Goal: Information Seeking & Learning: Learn about a topic

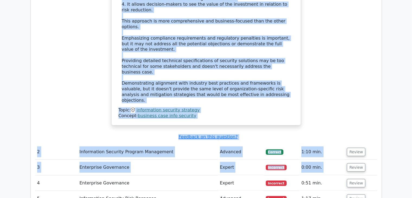
scroll to position [0, 3]
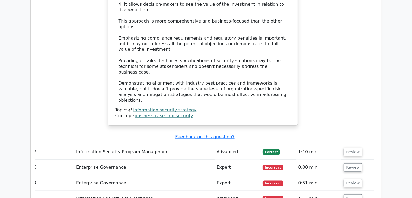
drag, startPoint x: 411, startPoint y: 134, endPoint x: 402, endPoint y: 190, distance: 56.7
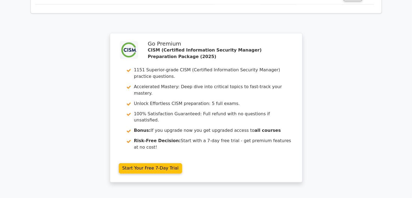
scroll to position [912, 0]
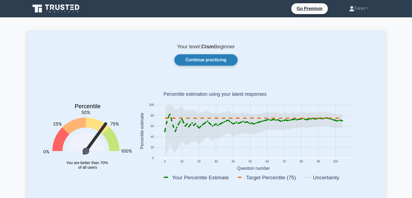
click at [207, 61] on link "Continue practicing" at bounding box center [206, 59] width 63 height 11
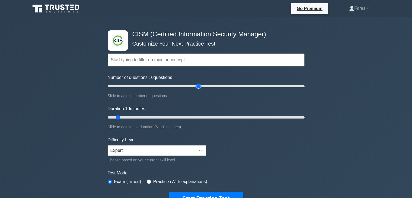
click at [196, 85] on input "Number of questions: 10 questions" at bounding box center [206, 86] width 197 height 7
click at [198, 87] on input "Number of questions: 95 questions" at bounding box center [206, 86] width 197 height 7
drag, startPoint x: 200, startPoint y: 87, endPoint x: 155, endPoint y: 91, distance: 45.2
type input "50"
click at [155, 90] on input "Number of questions: 50 questions" at bounding box center [206, 86] width 197 height 7
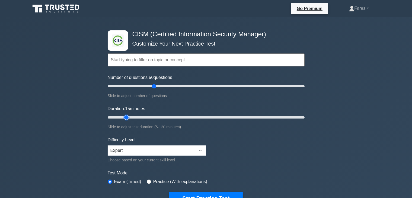
drag, startPoint x: 117, startPoint y: 119, endPoint x: 130, endPoint y: 119, distance: 12.8
click at [130, 119] on input "Duration: 15 minutes" at bounding box center [206, 117] width 197 height 7
drag, startPoint x: 125, startPoint y: 117, endPoint x: 155, endPoint y: 118, distance: 29.9
click at [155, 118] on input "Duration: 30 minutes" at bounding box center [206, 117] width 197 height 7
drag, startPoint x: 152, startPoint y: 118, endPoint x: 175, endPoint y: 117, distance: 22.8
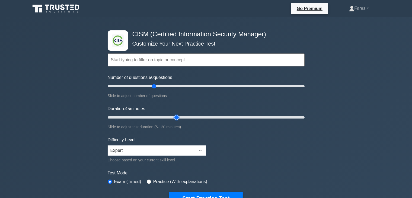
type input "45"
click at [175, 117] on input "Duration: 45 minutes" at bounding box center [206, 117] width 197 height 7
click at [137, 57] on input "text" at bounding box center [206, 59] width 197 height 13
click at [138, 59] on input "text" at bounding box center [206, 59] width 197 height 13
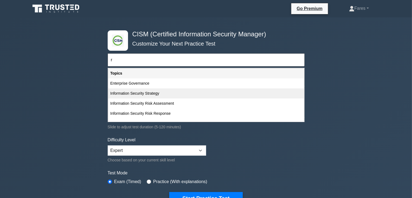
click at [141, 93] on div "Information Security Strategy" at bounding box center [206, 93] width 196 height 10
type input "Information Security Strategy"
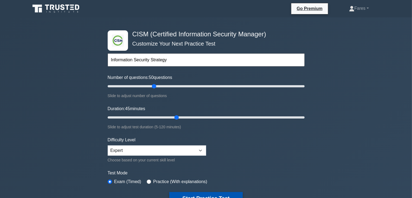
click at [214, 195] on button "Start Practice Test" at bounding box center [205, 198] width 73 height 12
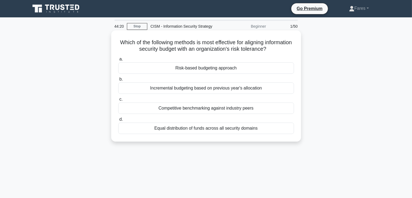
drag, startPoint x: 340, startPoint y: 99, endPoint x: 199, endPoint y: 70, distance: 144.6
click at [199, 70] on div "Which of the following methods is most effective for aligning information secur…" at bounding box center [206, 91] width 358 height 118
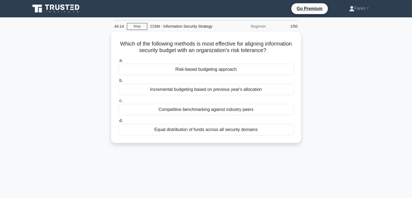
click at [335, 63] on div "Which of the following methods is most effective for aligning information secur…" at bounding box center [206, 91] width 358 height 118
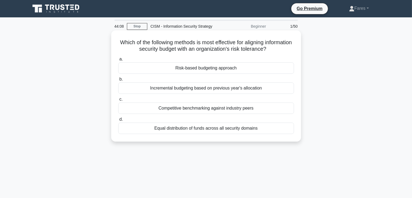
click at [239, 69] on div "Risk-based budgeting approach" at bounding box center [206, 67] width 176 height 11
click at [118, 61] on input "a. Risk-based budgeting approach" at bounding box center [118, 60] width 0 height 4
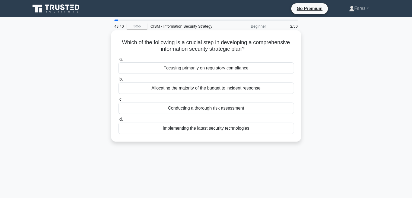
click at [218, 109] on div "Conducting a thorough risk assessment" at bounding box center [206, 108] width 176 height 11
click at [118, 101] on input "c. Conducting a thorough risk assessment" at bounding box center [118, 100] width 0 height 4
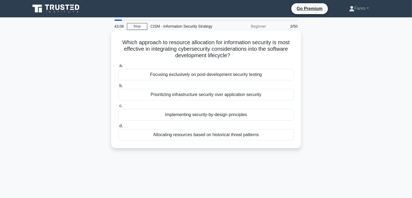
click at [222, 115] on div "Implementing security-by-design principles" at bounding box center [206, 114] width 176 height 11
click at [118, 108] on input "c. Implementing security-by-design principles" at bounding box center [118, 106] width 0 height 4
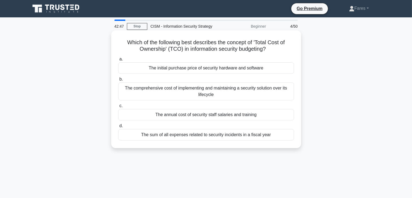
click at [234, 90] on div "The comprehensive cost of implementing and maintaining a security solution over…" at bounding box center [206, 92] width 176 height 18
click at [118, 81] on input "b. The comprehensive cost of implementing and maintaining a security solution o…" at bounding box center [118, 80] width 0 height 4
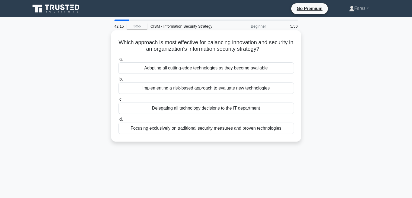
click at [239, 89] on div "Implementing a risk-based approach to evaluate new technologies" at bounding box center [206, 88] width 176 height 11
click at [118, 81] on input "b. Implementing a risk-based approach to evaluate new technologies" at bounding box center [118, 80] width 0 height 4
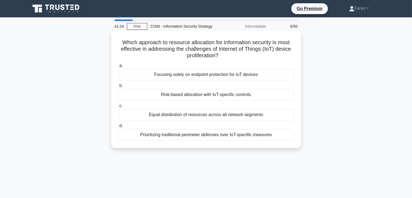
click at [202, 96] on div "Risk-based allocation with IoT-specific controls" at bounding box center [206, 94] width 176 height 11
click at [118, 88] on input "b. Risk-based allocation with IoT-specific controls" at bounding box center [118, 86] width 0 height 4
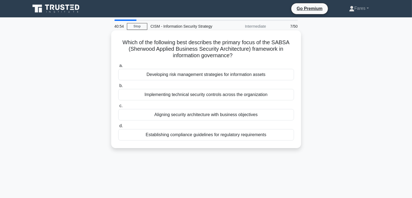
click at [236, 115] on div "Aligning security architecture with business objectives" at bounding box center [206, 114] width 176 height 11
click at [118, 108] on input "c. Aligning security architecture with business objectives" at bounding box center [118, 106] width 0 height 4
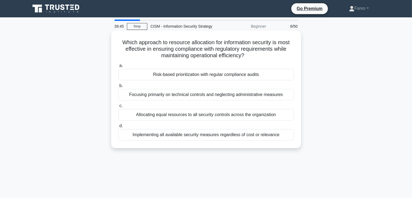
click at [232, 76] on div "Risk-based prioritization with regular compliance audits" at bounding box center [206, 74] width 176 height 11
click at [118, 68] on input "a. Risk-based prioritization with regular compliance audits" at bounding box center [118, 66] width 0 height 4
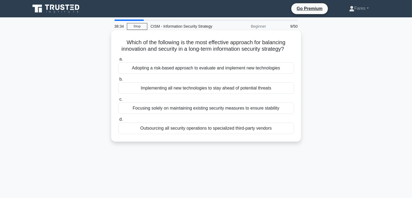
click at [262, 74] on div "Adopting a risk-based approach to evaluate and implement new technologies" at bounding box center [206, 67] width 176 height 11
click at [118, 61] on input "a. Adopting a risk-based approach to evaluate and implement new technologies" at bounding box center [118, 60] width 0 height 4
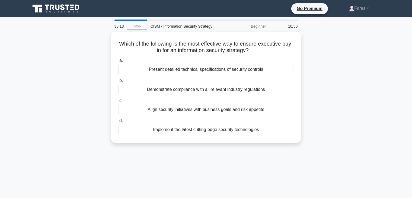
click at [306, 93] on div "Which of the following is the most effective way to ensure executive buy-in for…" at bounding box center [206, 91] width 358 height 118
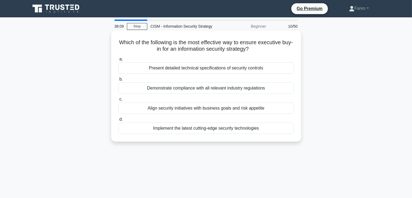
click at [234, 111] on div "Align security initiatives with business goals and risk appetite" at bounding box center [206, 108] width 176 height 11
click at [118, 101] on input "c. Align security initiatives with business goals and risk appetite" at bounding box center [118, 100] width 0 height 4
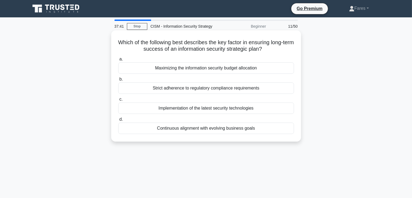
click at [215, 129] on div "Continuous alignment with evolving business goals" at bounding box center [206, 128] width 176 height 11
click at [118, 121] on input "d. Continuous alignment with evolving business goals" at bounding box center [118, 120] width 0 height 4
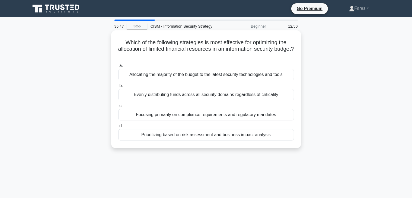
click at [252, 135] on div "Prioritizing based on risk assessment and business impact analysis" at bounding box center [206, 134] width 176 height 11
click at [118, 128] on input "d. Prioritizing based on risk assessment and business impact analysis" at bounding box center [118, 126] width 0 height 4
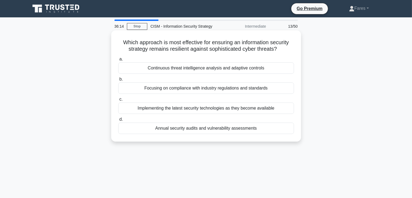
click at [201, 73] on div "Continuous threat intelligence analysis and adaptive controls" at bounding box center [206, 67] width 176 height 11
click at [118, 61] on input "a. Continuous threat intelligence analysis and adaptive controls" at bounding box center [118, 60] width 0 height 4
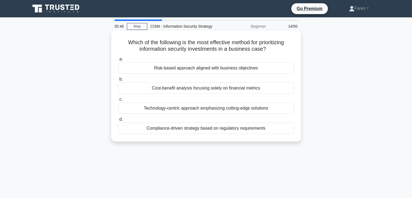
click at [238, 68] on div "Risk-based approach aligned with business objectives" at bounding box center [206, 67] width 176 height 11
click at [118, 61] on input "a. Risk-based approach aligned with business objectives" at bounding box center [118, 60] width 0 height 4
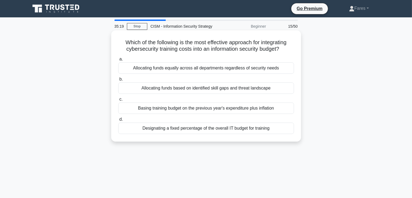
click at [229, 89] on div "Allocating funds based on identified skill gaps and threat landscape" at bounding box center [206, 88] width 176 height 11
click at [118, 81] on input "b. Allocating funds based on identified skill gaps and threat landscape" at bounding box center [118, 80] width 0 height 4
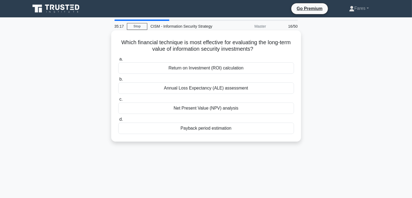
click at [295, 78] on div "b. Annual Loss Expectancy (ALE) assessment" at bounding box center [206, 85] width 182 height 18
click at [281, 110] on div "Net Present Value (NPV) analysis" at bounding box center [206, 108] width 176 height 11
click at [118, 101] on input "c. Net Present Value (NPV) analysis" at bounding box center [118, 100] width 0 height 4
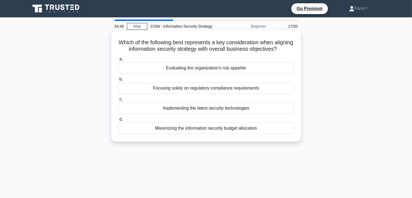
click at [230, 74] on div "Evaluating the organization's risk appetite" at bounding box center [206, 67] width 176 height 11
click at [118, 61] on input "a. Evaluating the organization's risk appetite" at bounding box center [118, 60] width 0 height 4
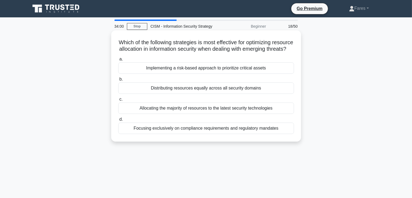
click at [239, 74] on div "Implementing a risk-based approach to prioritize critical assets" at bounding box center [206, 67] width 176 height 11
click at [118, 61] on input "a. Implementing a risk-based approach to prioritize critical assets" at bounding box center [118, 60] width 0 height 4
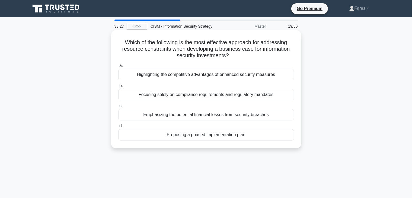
click at [226, 135] on div "Proposing a phased implementation plan" at bounding box center [206, 134] width 176 height 11
click at [118, 128] on input "d. Proposing a phased implementation plan" at bounding box center [118, 126] width 0 height 4
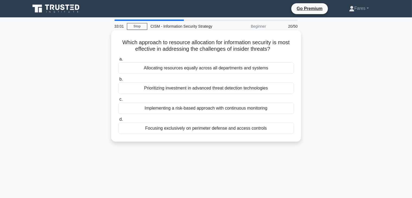
click at [246, 129] on div "Focusing exclusively on perimeter defense and access controls" at bounding box center [206, 128] width 176 height 11
click at [118, 121] on input "d. Focusing exclusively on perimeter defense and access controls" at bounding box center [118, 120] width 0 height 4
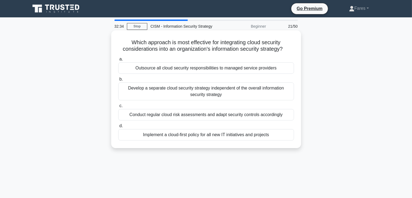
click at [279, 115] on div "Conduct regular cloud risk assessments and adapt security controls accordingly" at bounding box center [206, 114] width 176 height 11
click at [118, 108] on input "c. Conduct regular cloud risk assessments and adapt security controls according…" at bounding box center [118, 106] width 0 height 4
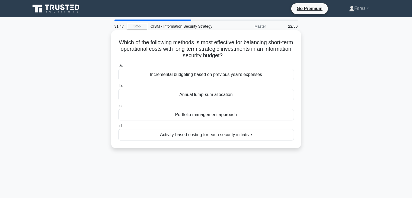
click at [245, 137] on div "Activity-based costing for each security initiative" at bounding box center [206, 134] width 176 height 11
click at [118, 128] on input "d. Activity-based costing for each security initiative" at bounding box center [118, 126] width 0 height 4
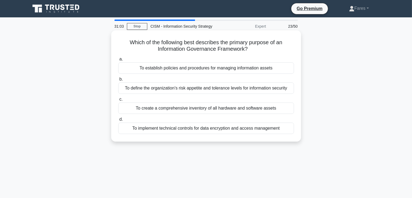
click at [263, 89] on div "To define the organization's risk appetite and tolerance levels for information…" at bounding box center [206, 88] width 176 height 11
click at [118, 81] on input "b. To define the organization's risk appetite and tolerance levels for informat…" at bounding box center [118, 80] width 0 height 4
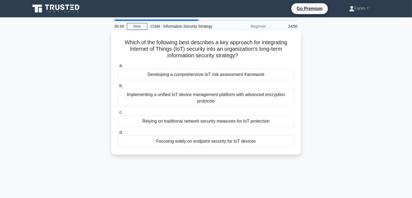
click at [249, 75] on div "Developing a comprehensive IoT risk assessment framework" at bounding box center [206, 74] width 176 height 11
click at [118, 68] on input "a. Developing a comprehensive IoT risk assessment framework" at bounding box center [118, 66] width 0 height 4
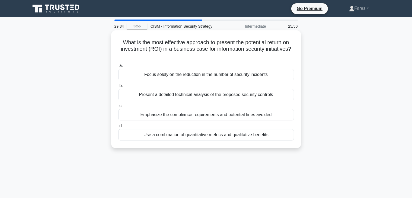
click at [240, 134] on div "Use a combination of quantitative metrics and qualitative benefits" at bounding box center [206, 134] width 176 height 11
click at [118, 128] on input "d. Use a combination of quantitative metrics and qualitative benefits" at bounding box center [118, 126] width 0 height 4
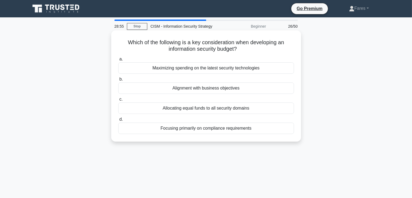
click at [224, 89] on div "Alignment with business objectives" at bounding box center [206, 88] width 176 height 11
click at [118, 81] on input "b. Alignment with business objectives" at bounding box center [118, 80] width 0 height 4
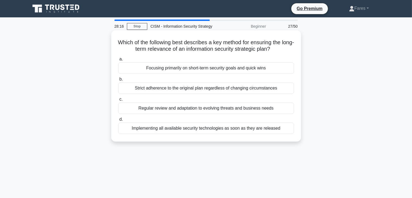
click at [264, 110] on div "Regular review and adaptation to evolving threats and business needs" at bounding box center [206, 108] width 176 height 11
click at [118, 101] on input "c. Regular review and adaptation to evolving threats and business needs" at bounding box center [118, 100] width 0 height 4
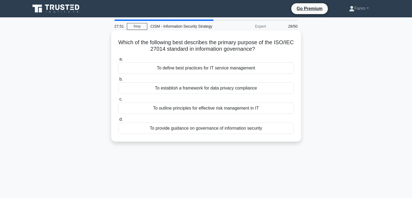
click at [235, 128] on div "To provide guidance on governance of information security" at bounding box center [206, 128] width 176 height 11
click at [118, 121] on input "d. To provide guidance on governance of information security" at bounding box center [118, 120] width 0 height 4
click at [236, 89] on div "Conducting regular privacy impact assessments" at bounding box center [206, 88] width 176 height 11
click at [118, 81] on input "b. Conducting regular privacy impact assessments" at bounding box center [118, 80] width 0 height 4
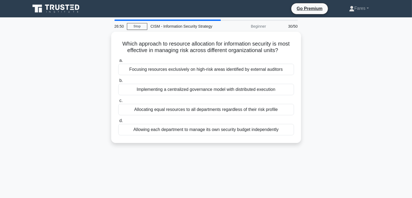
click at [363, 62] on div "Which approach to resource allocation for information security is most effectiv…" at bounding box center [206, 91] width 358 height 118
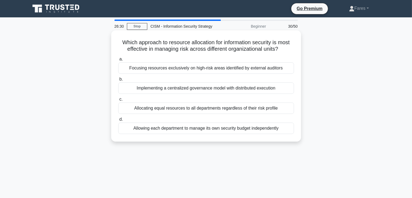
click at [231, 89] on div "Implementing a centralized governance model with distributed execution" at bounding box center [206, 88] width 176 height 11
click at [118, 81] on input "b. Implementing a centralized governance model with distributed execution" at bounding box center [118, 80] width 0 height 4
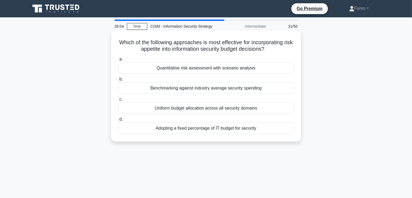
click at [223, 69] on div "Quantitative risk assessment with scenario analysis" at bounding box center [206, 67] width 176 height 11
click at [118, 61] on input "a. Quantitative risk assessment with scenario analysis" at bounding box center [118, 60] width 0 height 4
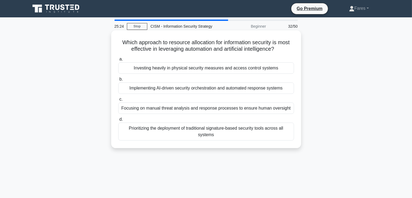
click at [210, 90] on div "Implementing AI-driven security orchestration and automated response systems" at bounding box center [206, 88] width 176 height 11
click at [118, 81] on input "b. Implementing AI-driven security orchestration and automated response systems" at bounding box center [118, 80] width 0 height 4
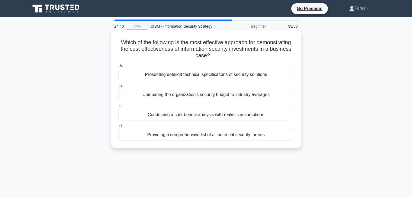
click at [259, 115] on div "Conducting a cost-benefit analysis with realistic assumptions" at bounding box center [206, 114] width 176 height 11
click at [118, 108] on input "c. Conducting a cost-benefit analysis with realistic assumptions" at bounding box center [118, 106] width 0 height 4
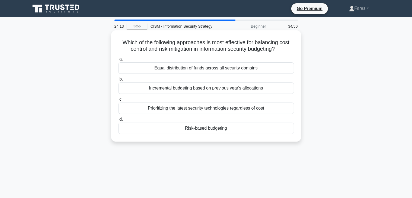
click at [222, 129] on div "Risk-based budgeting" at bounding box center [206, 128] width 176 height 11
click at [118, 121] on input "d. Risk-based budgeting" at bounding box center [118, 120] width 0 height 4
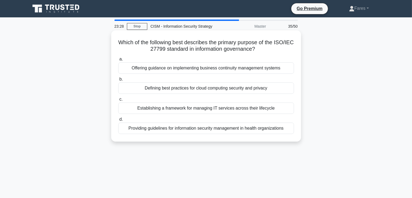
click at [252, 70] on div "Offering guidance on implementing business continuity management systems" at bounding box center [206, 67] width 176 height 11
click at [118, 61] on input "a. Offering guidance on implementing business continuity management systems" at bounding box center [118, 60] width 0 height 4
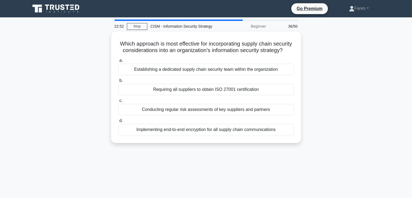
click at [391, 63] on main "22:52 Stop CISM - Information Security Strategy Beginner 36/50 Which approach i…" at bounding box center [206, 155] width 412 height 276
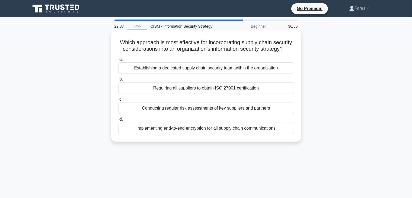
click at [240, 114] on div "Conducting regular risk assessments of key suppliers and partners" at bounding box center [206, 108] width 176 height 11
click at [118, 101] on input "c. Conducting regular risk assessments of key suppliers and partners" at bounding box center [118, 100] width 0 height 4
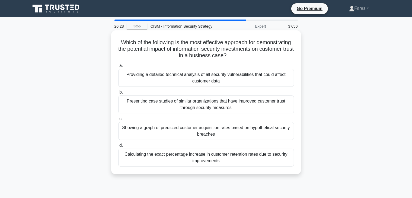
click at [231, 107] on div "Presenting case studies of similar organizations that have improved customer tr…" at bounding box center [206, 105] width 176 height 18
click at [118, 94] on input "b. Presenting case studies of similar organizations that have improved customer…" at bounding box center [118, 93] width 0 height 4
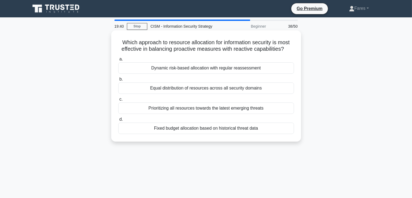
click at [208, 70] on div "Dynamic risk-based allocation with regular reassessment" at bounding box center [206, 67] width 176 height 11
click at [118, 61] on input "a. Dynamic risk-based allocation with regular reassessment" at bounding box center [118, 60] width 0 height 4
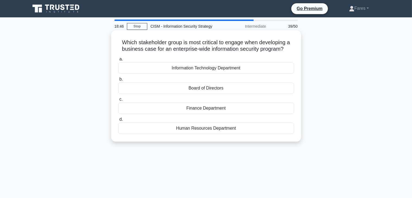
click at [208, 89] on div "Board of Directors" at bounding box center [206, 88] width 176 height 11
click at [118, 81] on input "b. Board of Directors" at bounding box center [118, 80] width 0 height 4
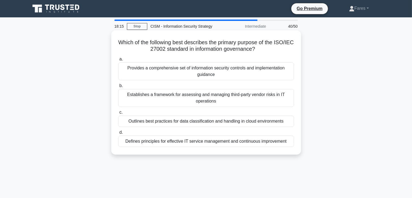
click at [220, 71] on div "Provides a comprehensive set of information security controls and implementatio…" at bounding box center [206, 71] width 176 height 18
click at [118, 61] on input "a. Provides a comprehensive set of information security controls and implementa…" at bounding box center [118, 60] width 0 height 4
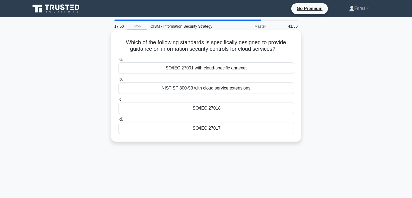
click at [210, 129] on div "ISO/IEC 27017" at bounding box center [206, 128] width 176 height 11
click at [118, 121] on input "d. ISO/IEC 27017" at bounding box center [118, 120] width 0 height 4
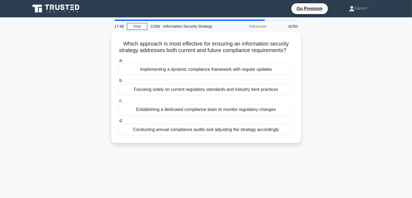
click at [367, 87] on div "Which approach is most effective for ensuring an information security strategy …" at bounding box center [206, 91] width 358 height 118
click at [226, 166] on div "16:42 Stop CISM - Information Security Strategy Advanced 42/50 Which approach i…" at bounding box center [206, 155] width 358 height 271
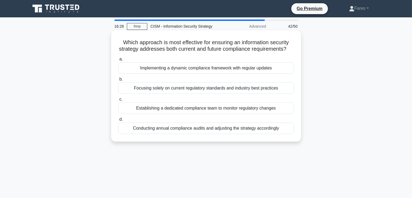
click at [207, 74] on div "Implementing a dynamic compliance framework with regular updates" at bounding box center [206, 67] width 176 height 11
click at [118, 61] on input "a. Implementing a dynamic compliance framework with regular updates" at bounding box center [118, 60] width 0 height 4
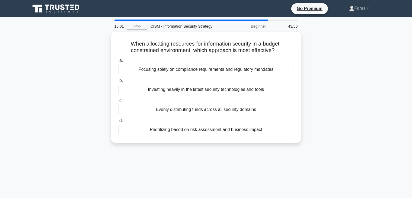
click at [356, 77] on div "When allocating resources for information security in a budget-constrained envi…" at bounding box center [206, 91] width 358 height 118
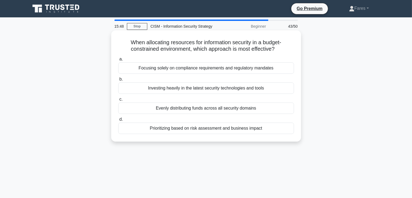
click at [244, 128] on div "Prioritizing based on risk assessment and business impact" at bounding box center [206, 128] width 176 height 11
click at [118, 121] on input "d. Prioritizing based on risk assessment and business impact" at bounding box center [118, 120] width 0 height 4
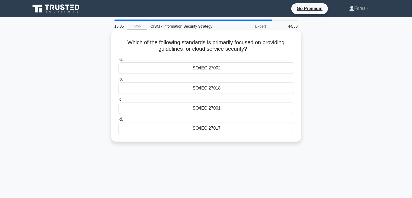
click at [215, 127] on div "ISO/IEC 27017" at bounding box center [206, 128] width 176 height 11
click at [118, 121] on input "d. ISO/IEC 27017" at bounding box center [118, 120] width 0 height 4
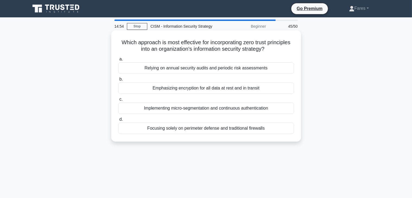
click at [243, 89] on div "Emphasizing encryption for all data at rest and in transit" at bounding box center [206, 88] width 176 height 11
click at [118, 81] on input "b. Emphasizing encryption for all data at rest and in transit" at bounding box center [118, 80] width 0 height 4
click at [255, 108] on div "Providing structure and guidance for decision-making processes" at bounding box center [206, 108] width 176 height 11
click at [118, 101] on input "c. Providing structure and guidance for decision-making processes" at bounding box center [118, 100] width 0 height 4
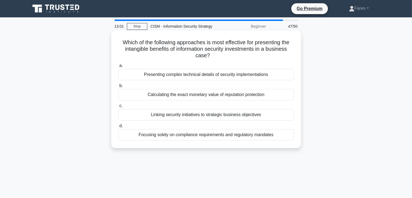
click at [253, 116] on div "Linking security initiatives to strategic business objectives" at bounding box center [206, 114] width 176 height 11
click at [118, 108] on input "c. Linking security initiatives to strategic business objectives" at bounding box center [118, 106] width 0 height 4
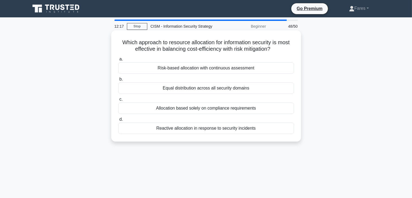
drag, startPoint x: 406, startPoint y: 58, endPoint x: 258, endPoint y: 70, distance: 148.4
click at [258, 70] on main "12:17 Stop CISM - Information Security Strategy Beginner 48/50 Which approach t…" at bounding box center [206, 155] width 412 height 276
click at [271, 67] on div "Risk-based allocation with continuous assessment" at bounding box center [206, 67] width 176 height 11
click at [118, 61] on input "a. Risk-based allocation with continuous assessment" at bounding box center [118, 60] width 0 height 4
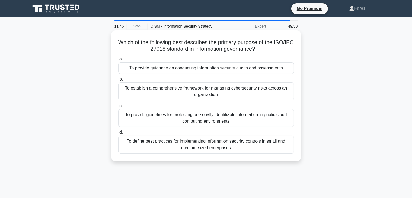
click at [235, 121] on div "To provide guidelines for protecting personally identifiable information in pub…" at bounding box center [206, 118] width 176 height 18
click at [118, 108] on input "c. To provide guidelines for protecting personally identifiable information in …" at bounding box center [118, 106] width 0 height 4
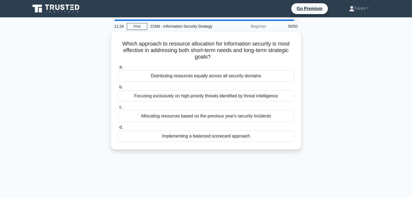
click at [411, 65] on main "11:34 Stop CISM - Information Security Strategy Beginner 50/50 Which approach t…" at bounding box center [206, 155] width 412 height 276
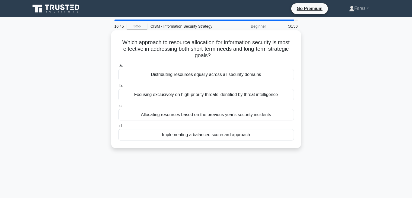
click at [214, 138] on div "Implementing a balanced scorecard approach" at bounding box center [206, 134] width 176 height 11
click at [118, 128] on input "d. Implementing a balanced scorecard approach" at bounding box center [118, 126] width 0 height 4
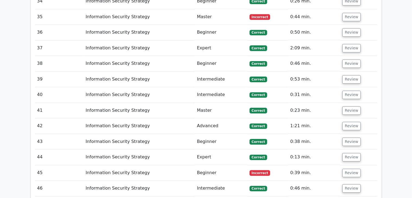
scroll to position [1293, 0]
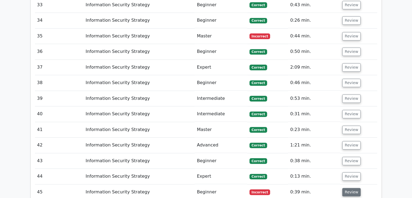
click at [351, 188] on button "Review" at bounding box center [352, 192] width 18 height 8
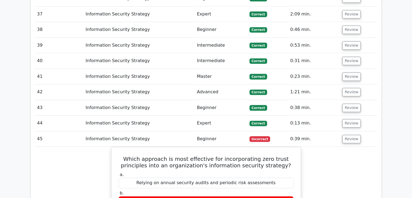
scroll to position [1352, 0]
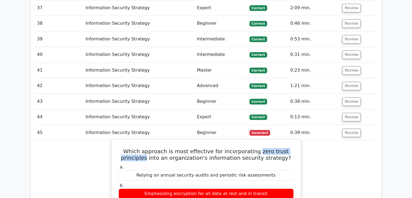
drag, startPoint x: 245, startPoint y: 94, endPoint x: 300, endPoint y: 87, distance: 55.5
drag, startPoint x: 296, startPoint y: 93, endPoint x: 243, endPoint y: 93, distance: 52.4
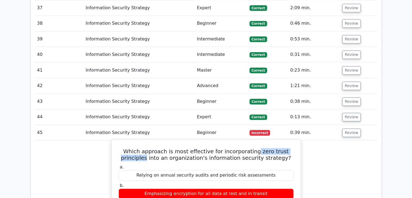
copy h5 "zero trust principles"
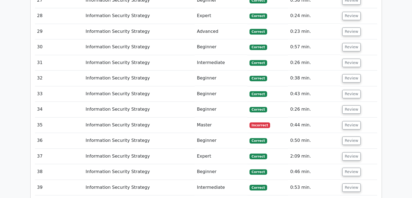
scroll to position [1178, 0]
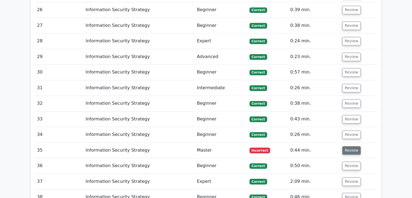
click at [349, 146] on button "Review" at bounding box center [352, 150] width 18 height 8
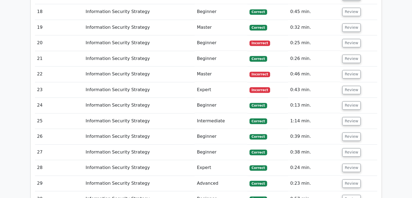
scroll to position [1014, 0]
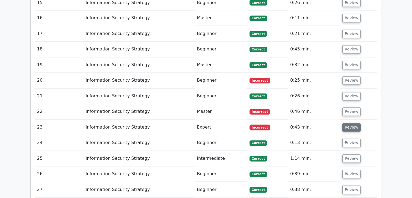
click at [349, 123] on button "Review" at bounding box center [352, 127] width 18 height 8
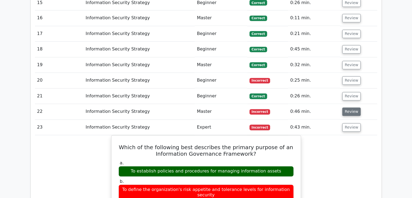
click at [349, 108] on button "Review" at bounding box center [352, 112] width 18 height 8
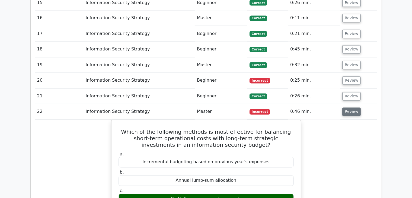
click at [349, 108] on button "Review" at bounding box center [352, 112] width 18 height 8
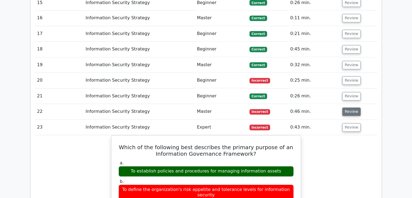
click at [350, 108] on button "Review" at bounding box center [352, 112] width 18 height 8
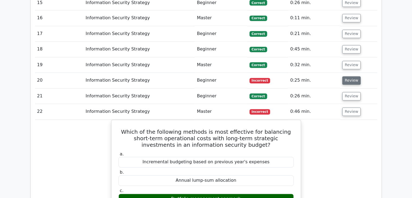
click at [352, 77] on button "Review" at bounding box center [352, 81] width 18 height 8
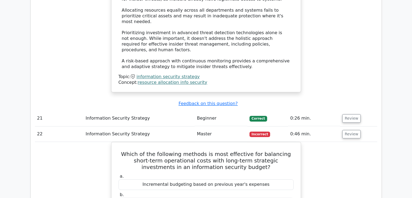
scroll to position [1314, 0]
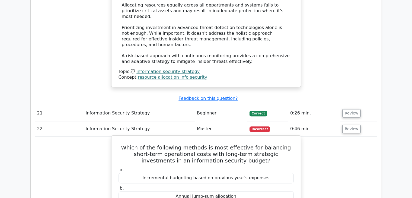
drag, startPoint x: 240, startPoint y: 144, endPoint x: 168, endPoint y: 147, distance: 72.8
copy div "Portfolio management approach"
